Goal: Understand process/instructions

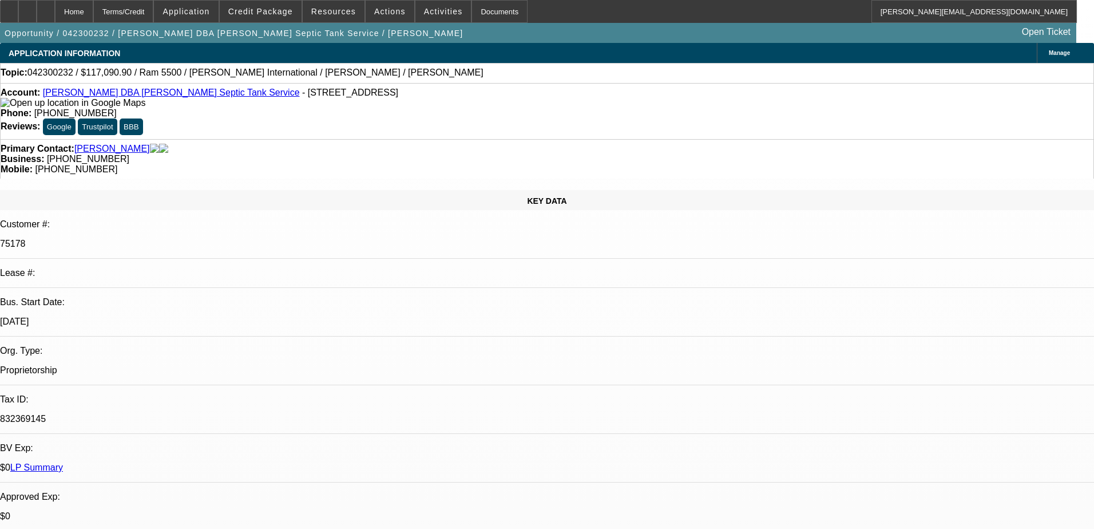
select select "0"
select select "2"
select select "0.1"
select select "4"
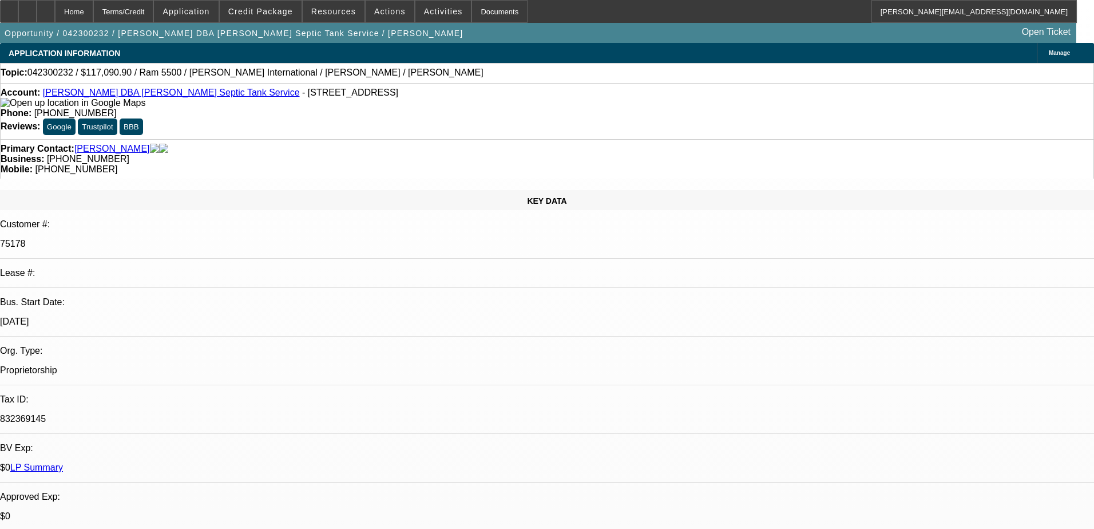
select select "0"
select select "6"
select select "0"
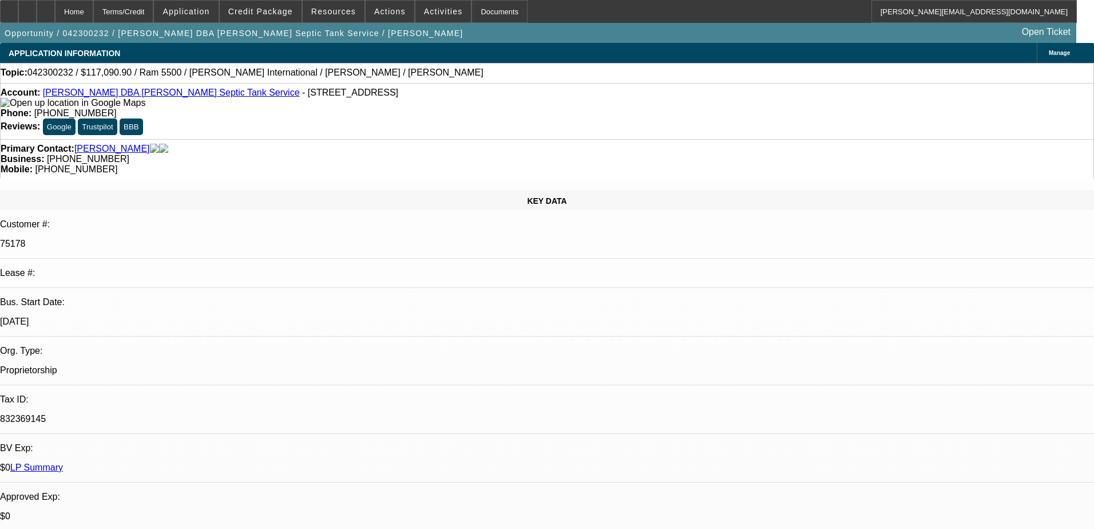
select select "0"
select select "6"
select select "0"
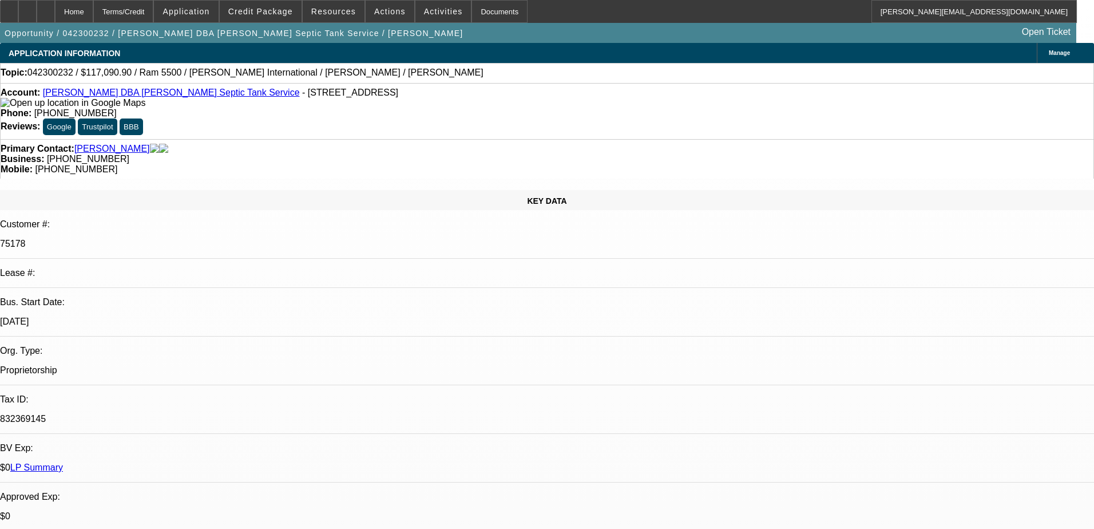
select select "0"
select select "6"
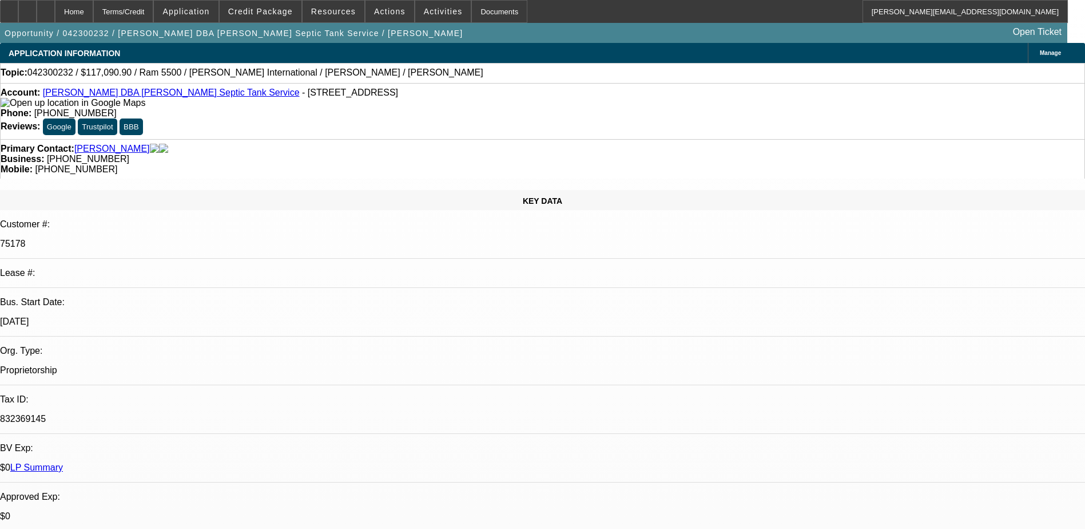
select select "0"
select select "2"
select select "0.1"
select select "0"
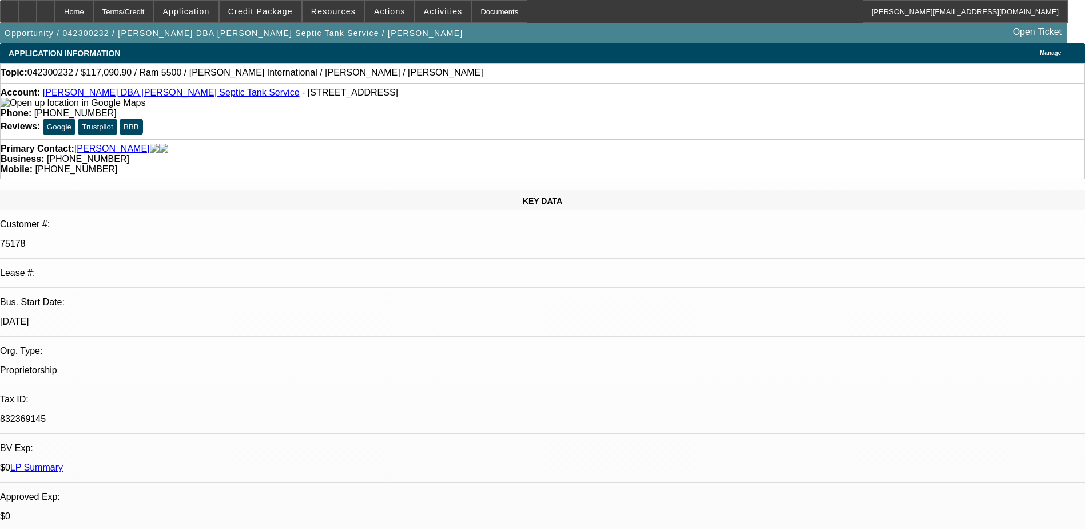
select select "0"
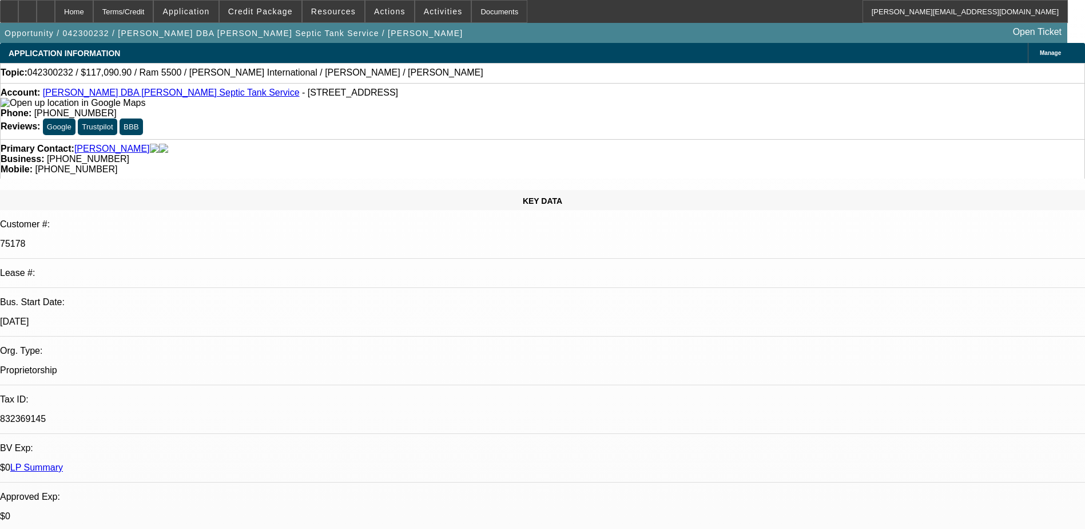
select select "0"
select select "1"
select select "2"
select select "4"
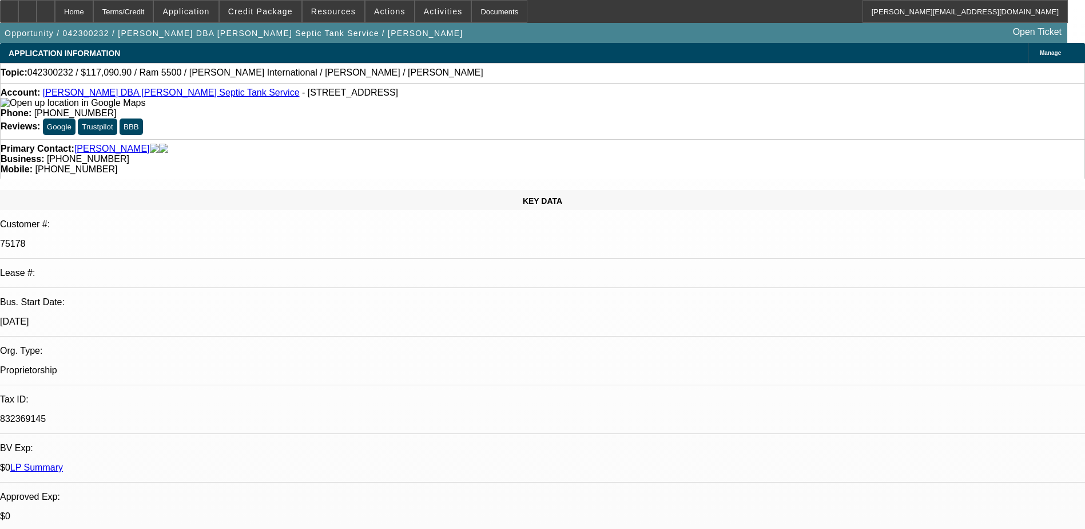
select select "1"
select select "6"
select select "1"
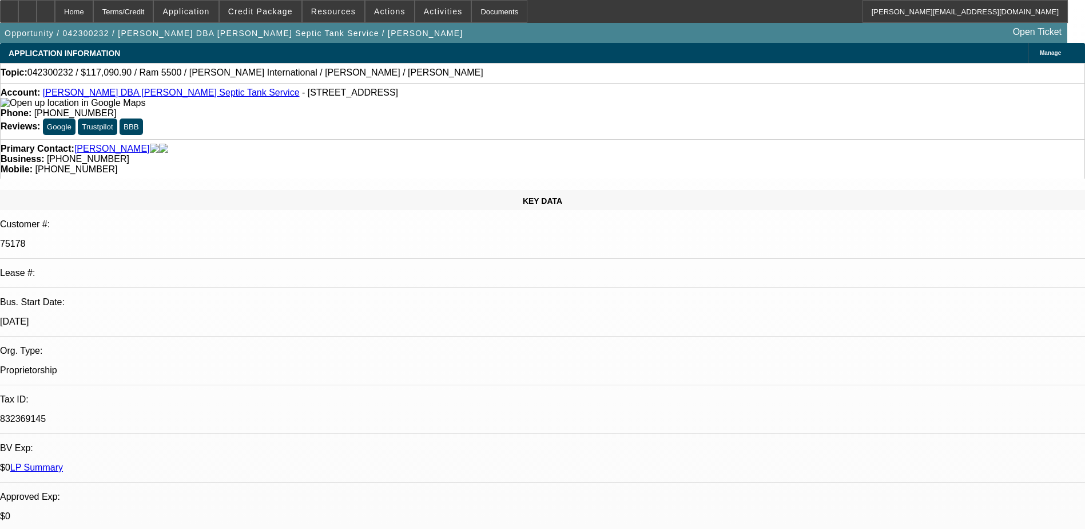
select select "6"
select select "1"
select select "6"
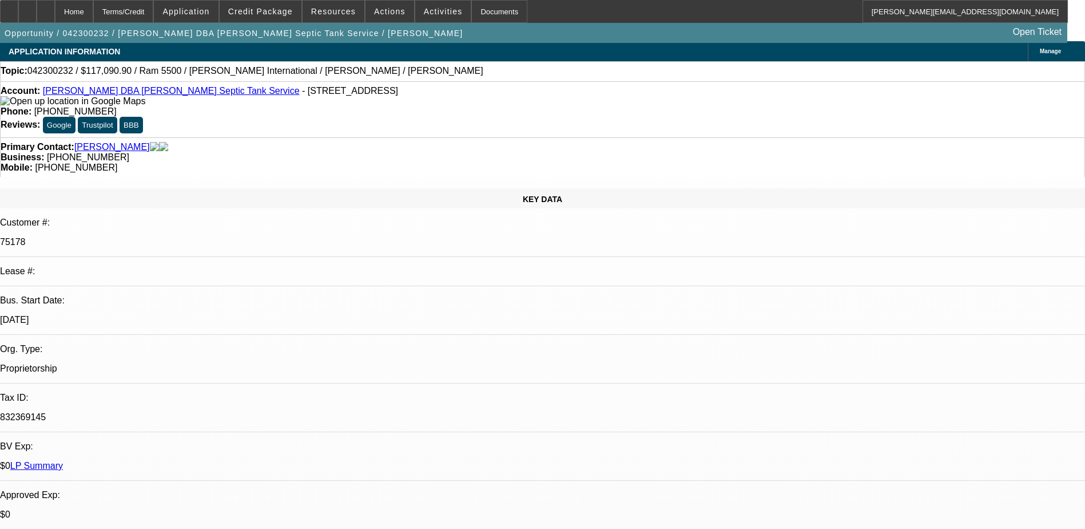
scroll to position [0, 0]
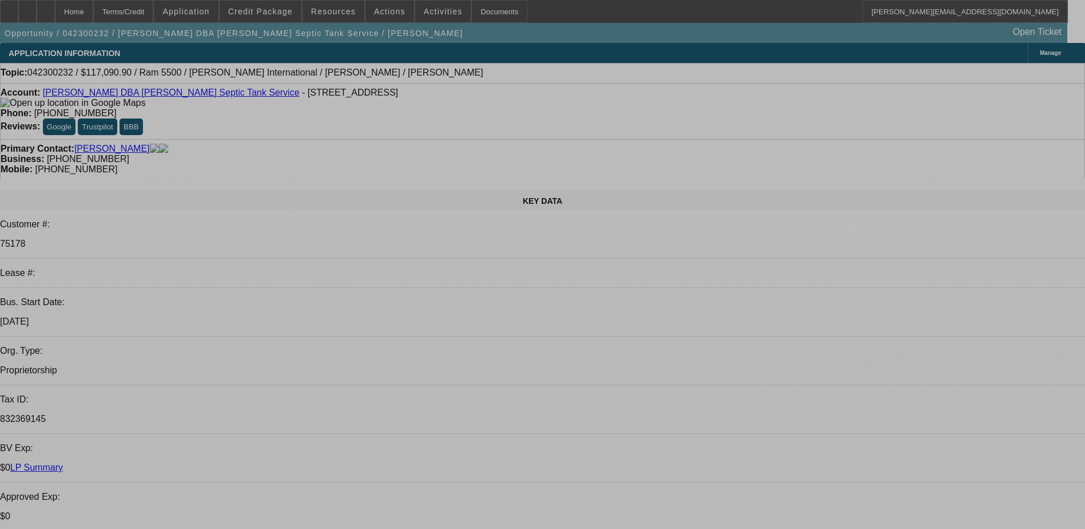
select select "0"
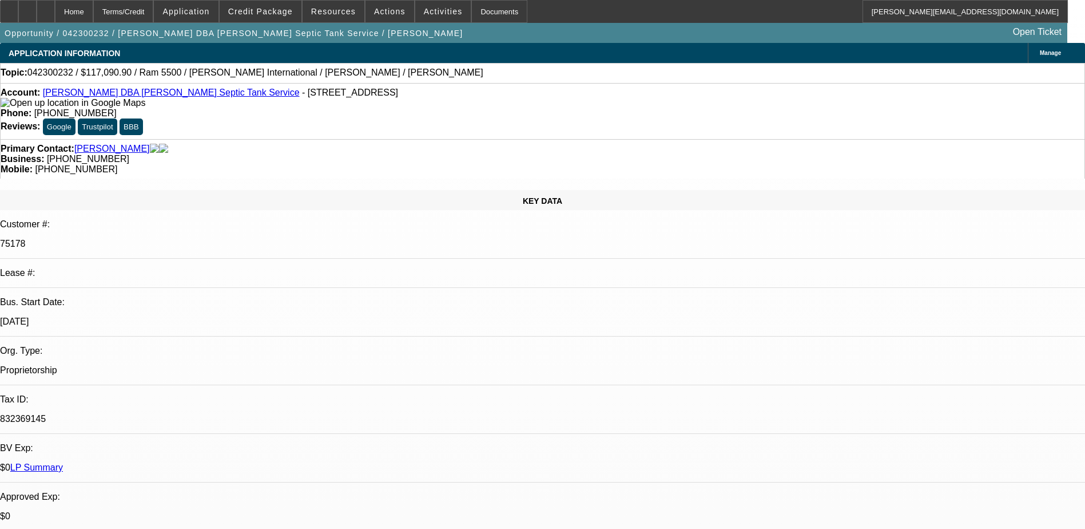
select select "2"
select select "0.1"
select select "0"
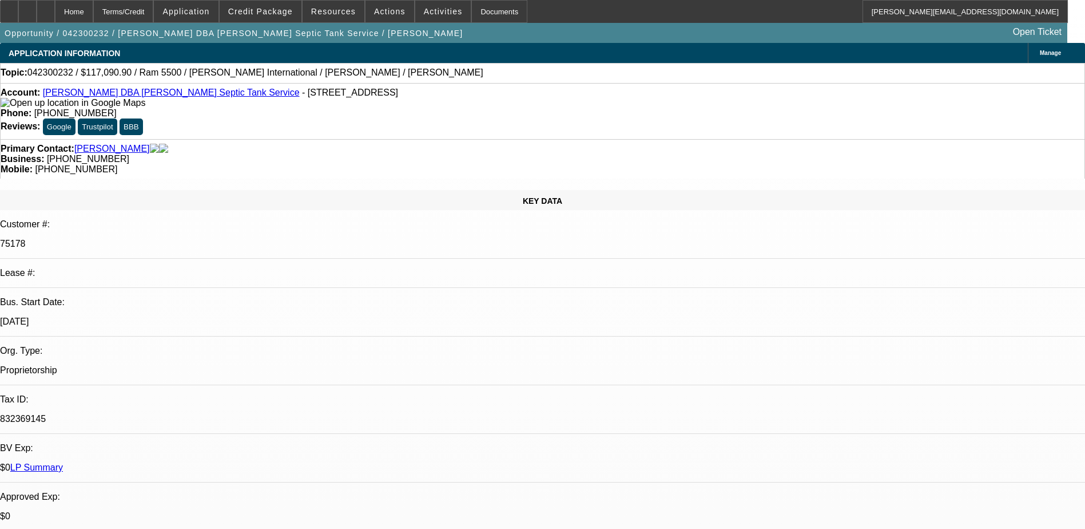
select select "0"
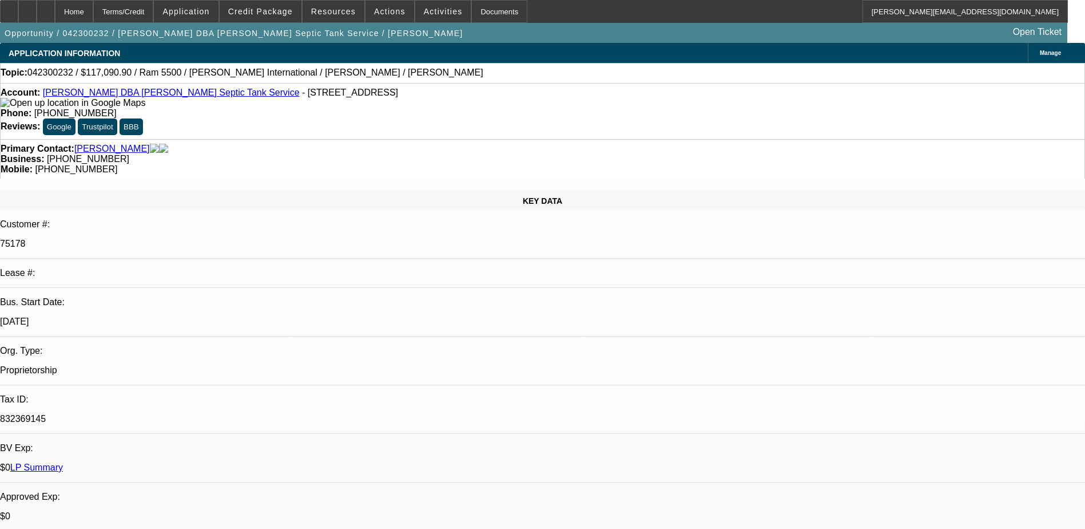
select select "0"
select select "1"
select select "2"
select select "4"
select select "1"
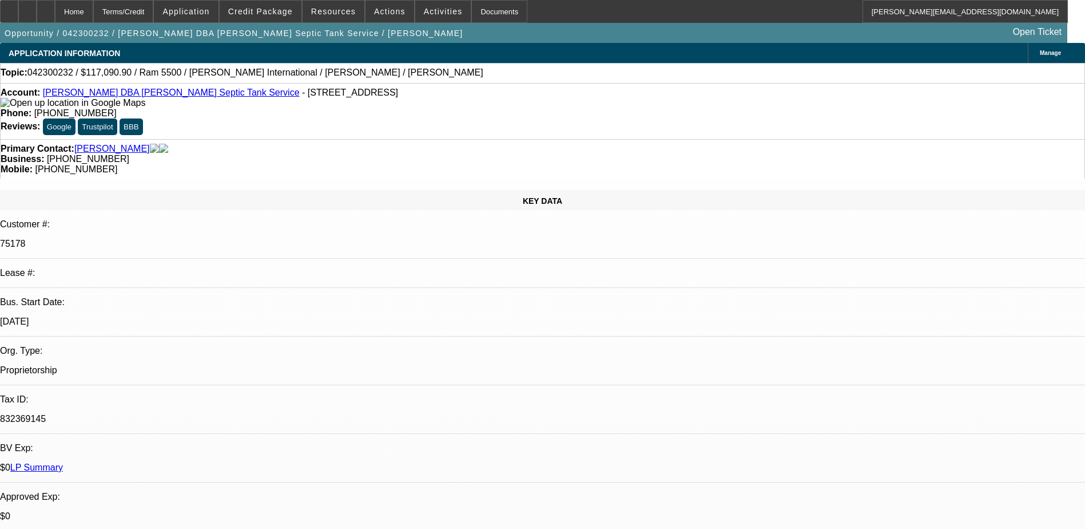
select select "1"
select select "6"
select select "1"
select select "6"
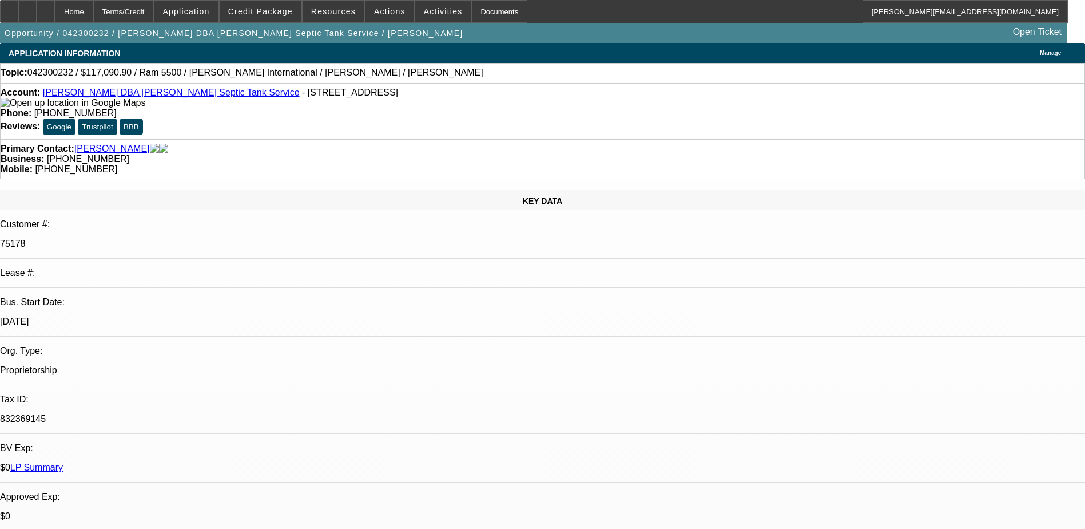
select select "1"
select select "6"
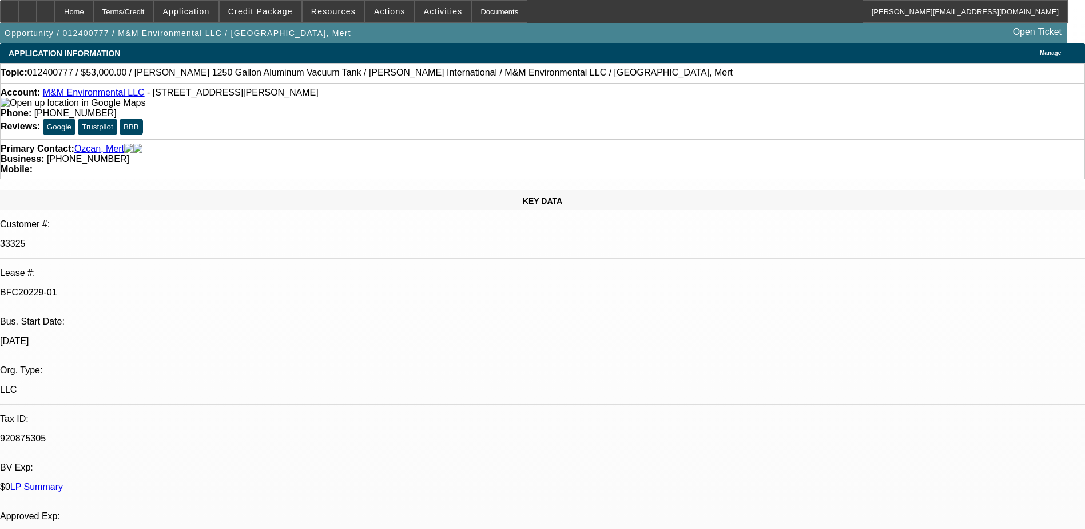
select select "0"
select select "2"
select select "0"
select select "2"
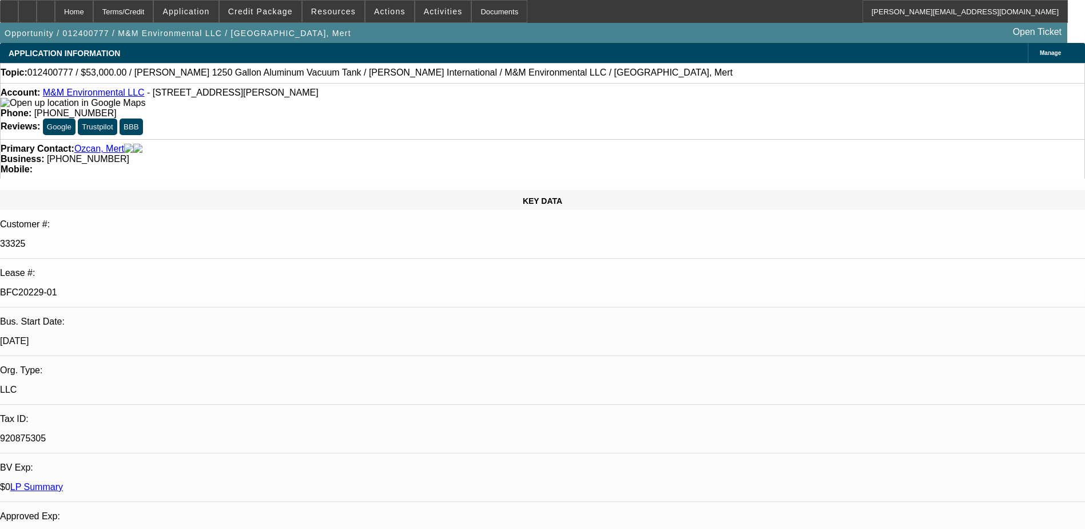
select select "0"
select select "2"
select select "0.1"
select select "0"
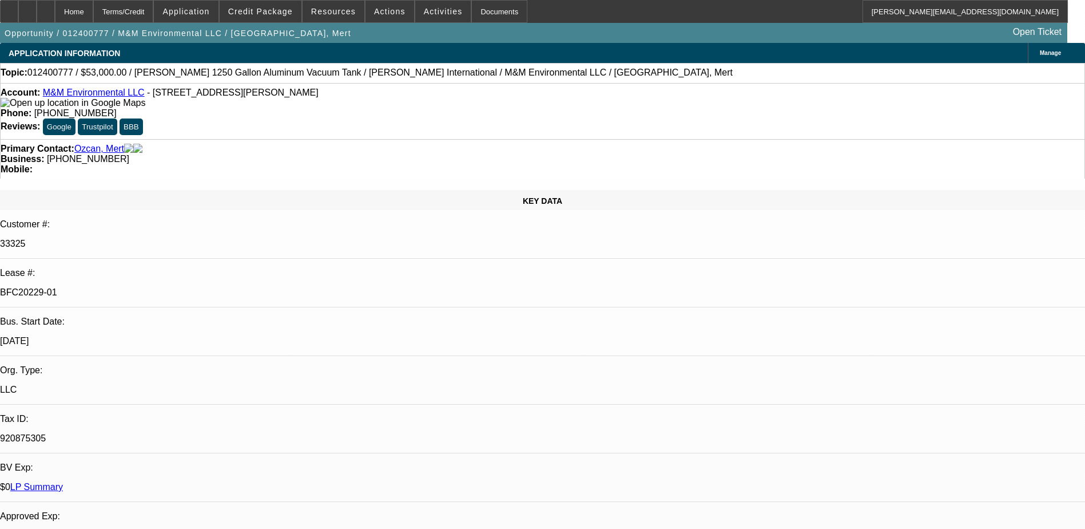
select select "2"
select select "0.1"
select select "1"
select select "2"
select select "6"
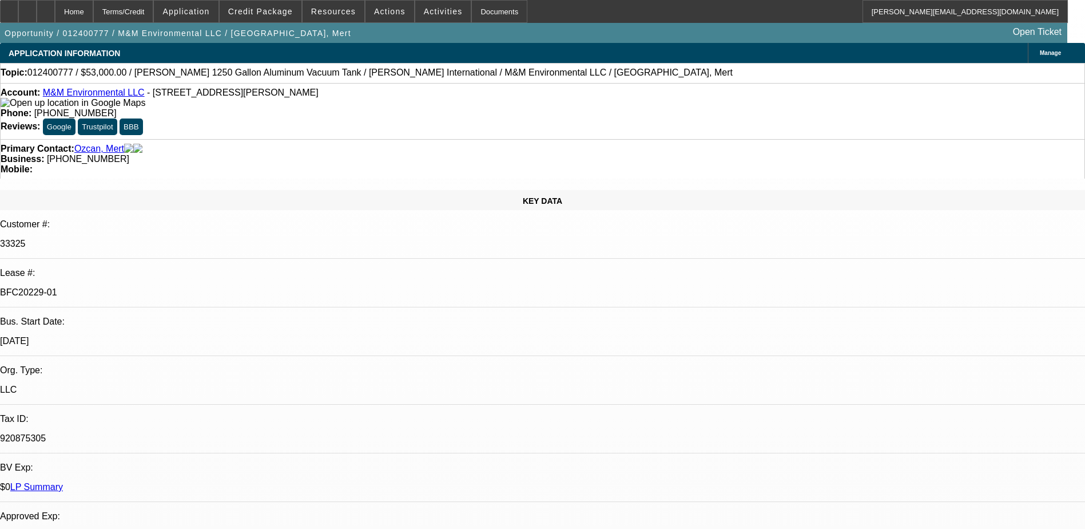
select select "1"
select select "2"
select select "6"
select select "1"
select select "2"
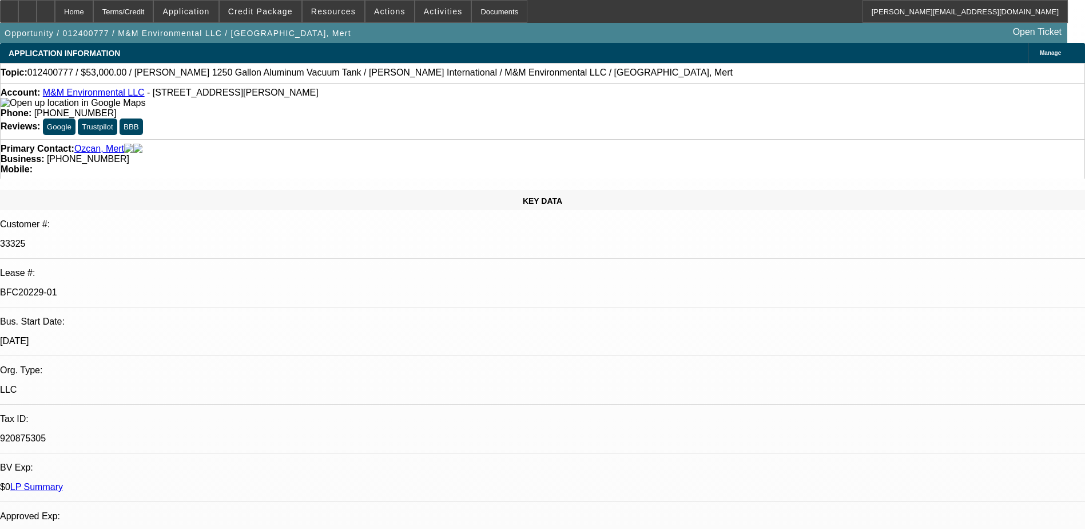
select select "4"
select select "1"
select select "2"
select select "4"
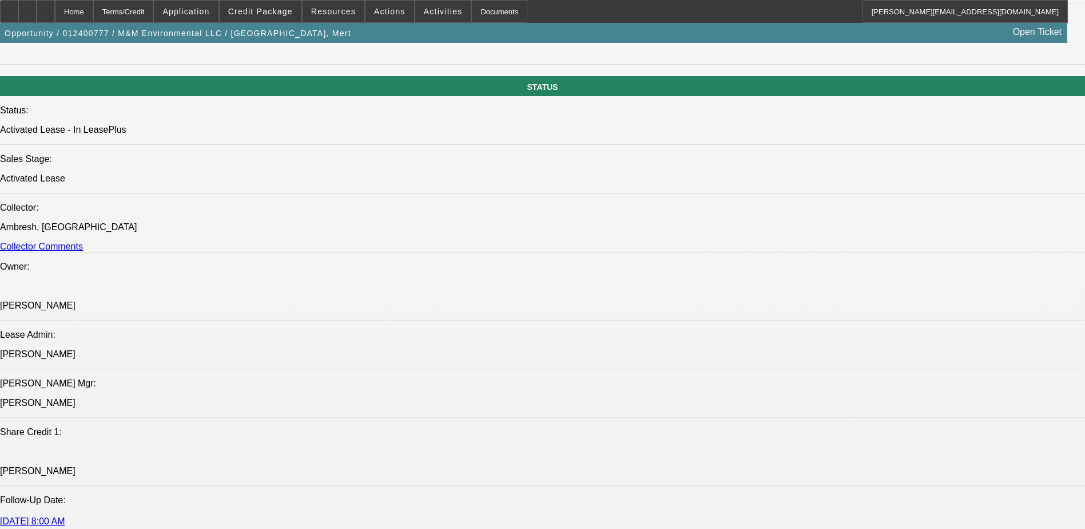
scroll to position [1258, 0]
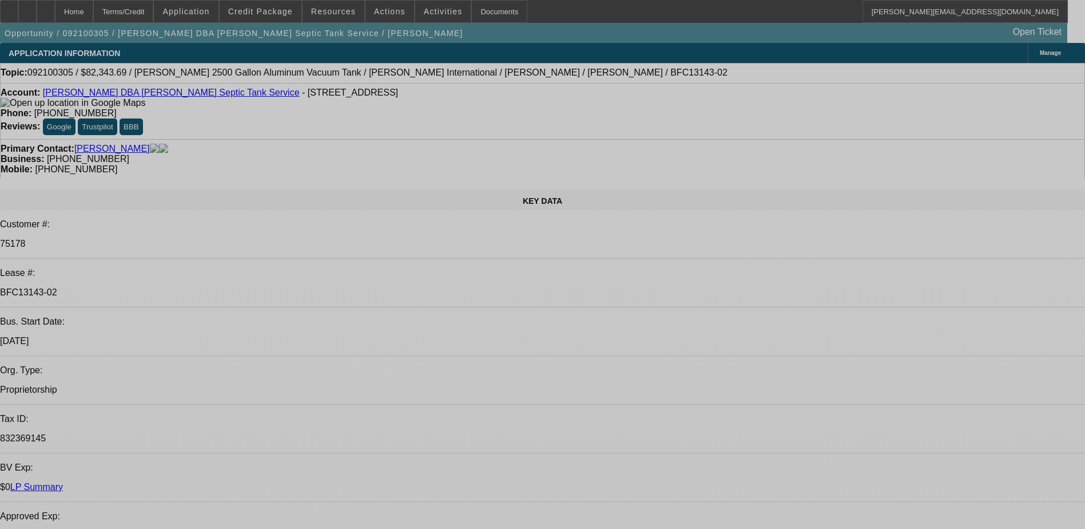
select select "0"
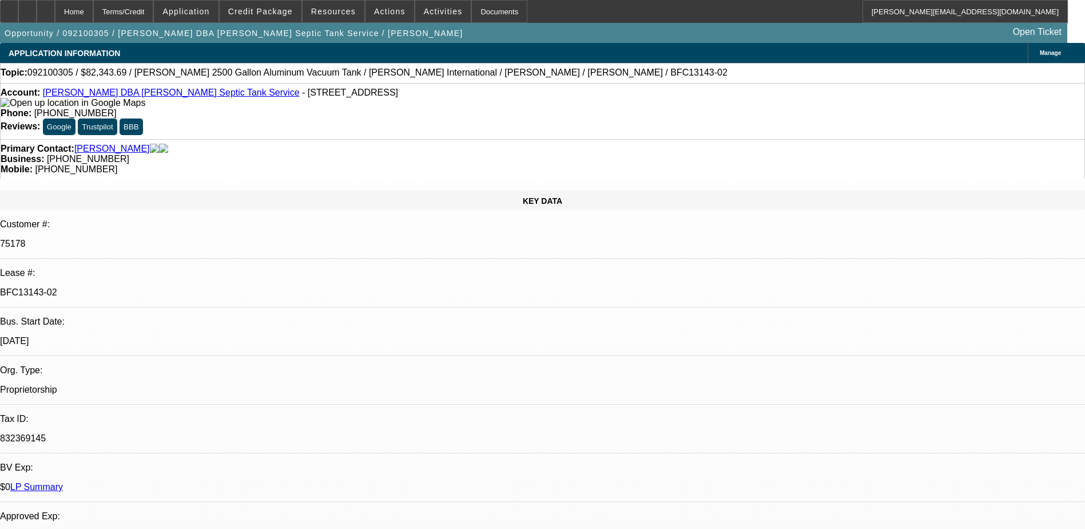
select select "2"
select select "0"
select select "2"
select select "0"
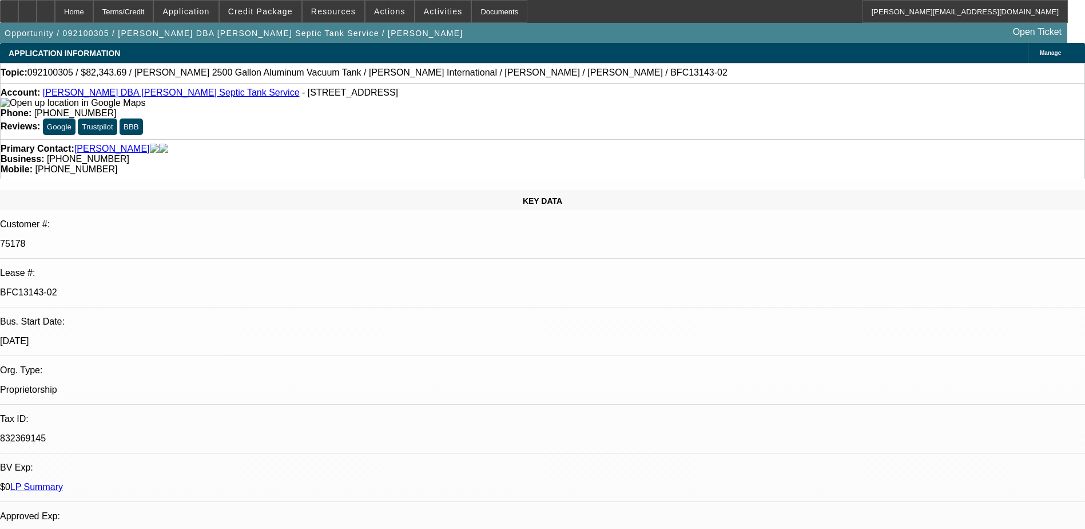
select select "0"
select select "2"
select select "0"
select select "2"
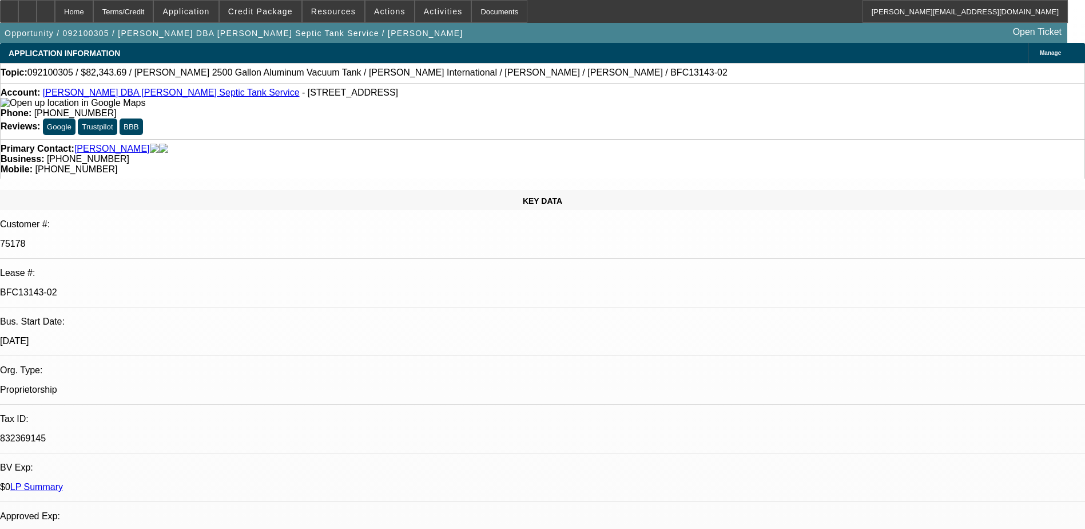
select select "0"
select select "1"
select select "2"
select select "6"
select select "1"
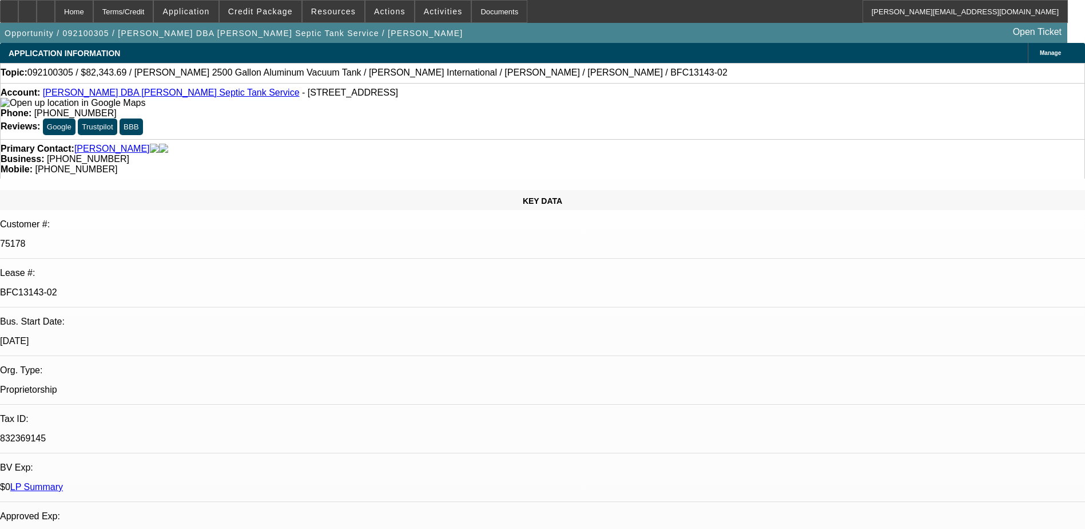
select select "2"
select select "6"
select select "1"
select select "2"
select select "6"
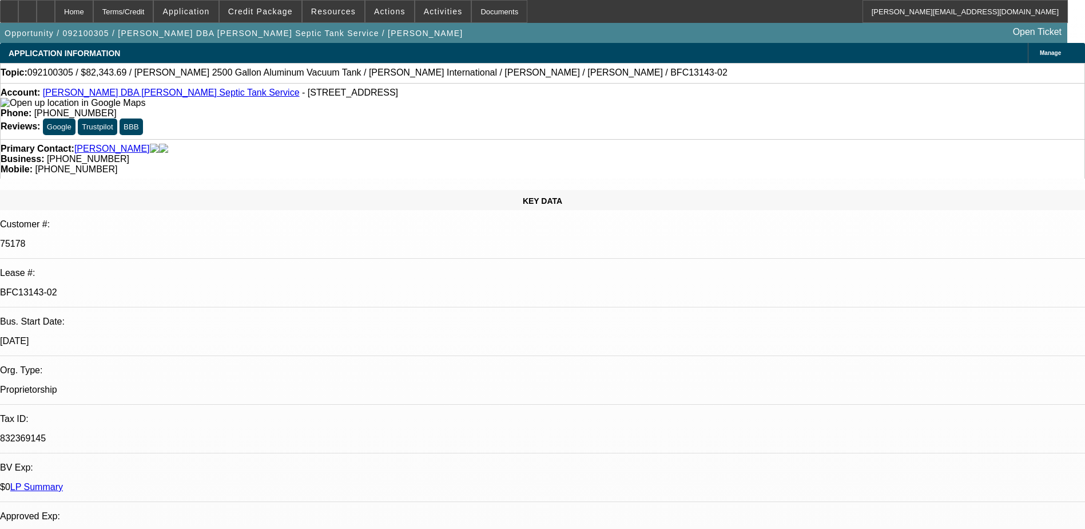
select select "1"
select select "2"
select select "6"
